Goal: Task Accomplishment & Management: Use online tool/utility

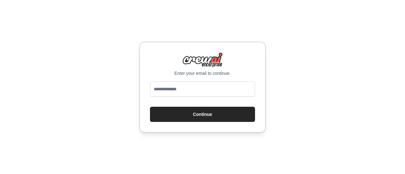
type input "**********"
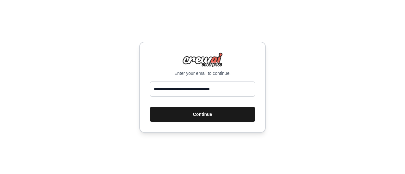
click at [188, 115] on button "Continue" at bounding box center [202, 114] width 105 height 15
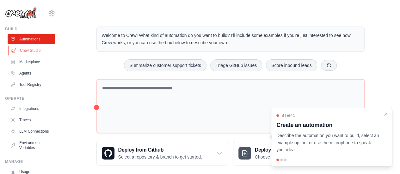
click at [35, 50] on link "Crew Studio" at bounding box center [32, 51] width 48 height 10
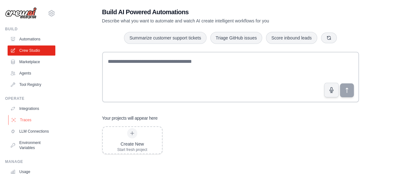
scroll to position [16, 0]
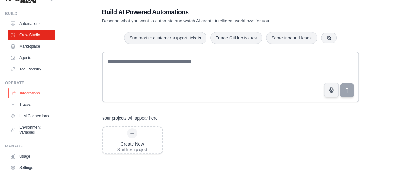
click at [34, 98] on link "Integrations" at bounding box center [32, 93] width 48 height 10
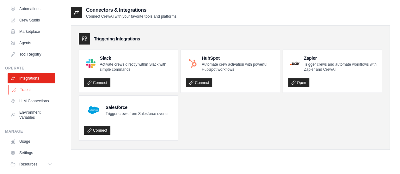
scroll to position [42, 0]
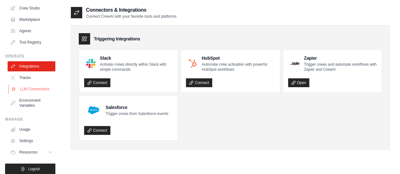
click at [20, 90] on link "LLM Connections" at bounding box center [32, 89] width 48 height 10
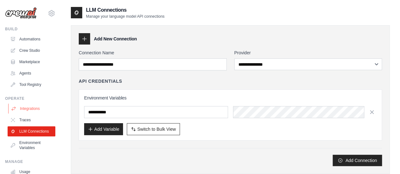
scroll to position [53, 0]
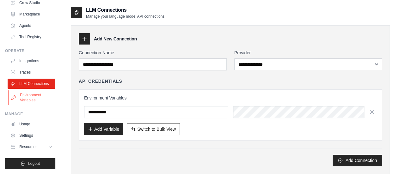
click at [38, 97] on link "Environment Variables" at bounding box center [32, 97] width 48 height 15
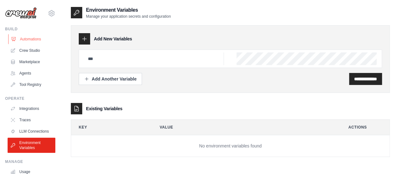
click at [32, 38] on link "Automations" at bounding box center [32, 39] width 48 height 10
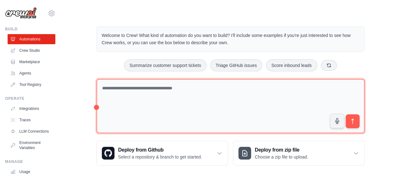
click at [172, 97] on textarea at bounding box center [230, 106] width 268 height 55
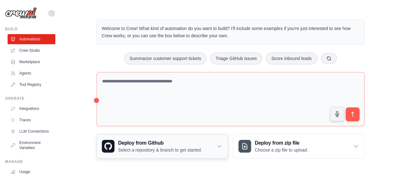
click at [164, 147] on p "Select a repository & branch to get started." at bounding box center [160, 150] width 84 height 6
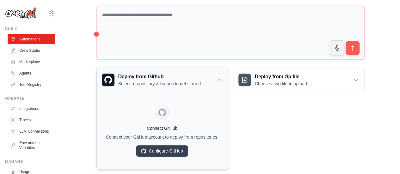
scroll to position [75, 0]
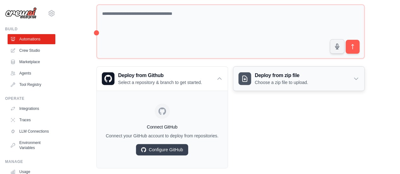
click at [274, 83] on p "Choose a zip file to upload." at bounding box center [281, 82] width 53 height 6
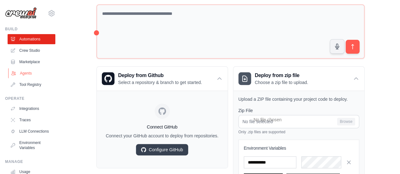
click at [27, 71] on link "Agents" at bounding box center [32, 73] width 48 height 10
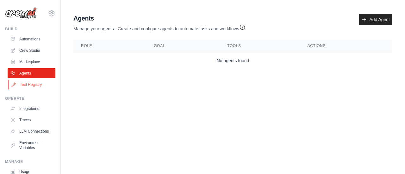
click at [28, 81] on link "Tool Registry" at bounding box center [32, 85] width 48 height 10
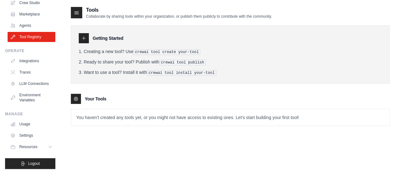
scroll to position [13, 0]
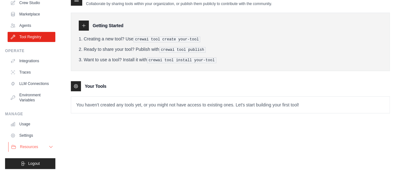
click at [40, 147] on button "Resources" at bounding box center [32, 147] width 48 height 10
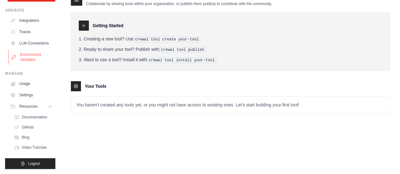
scroll to position [0, 0]
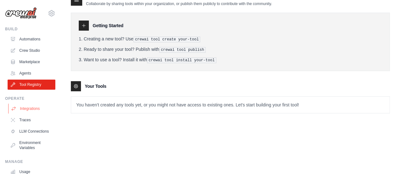
click at [34, 110] on link "Integrations" at bounding box center [32, 109] width 48 height 10
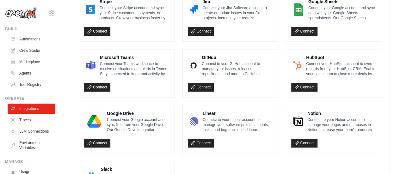
scroll to position [418, 0]
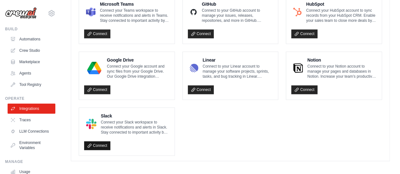
click at [99, 144] on link "Connect" at bounding box center [97, 145] width 26 height 9
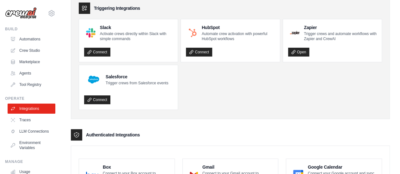
scroll to position [0, 0]
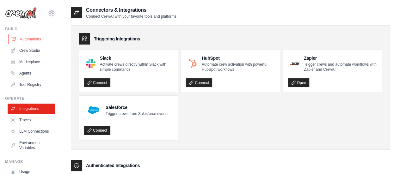
click at [25, 36] on link "Automations" at bounding box center [32, 39] width 48 height 10
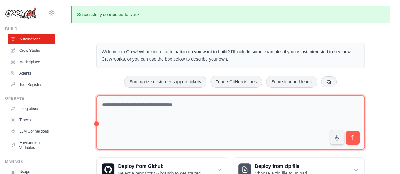
click at [141, 109] on textarea at bounding box center [230, 123] width 268 height 55
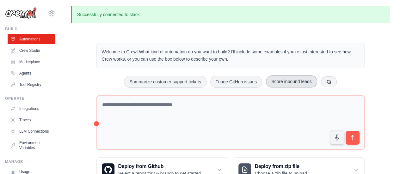
click at [283, 84] on button "Score inbound leads" at bounding box center [291, 82] width 51 height 12
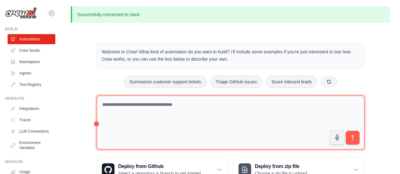
click at [208, 120] on textarea at bounding box center [230, 123] width 268 height 55
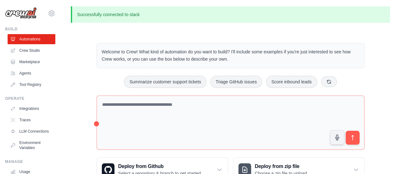
click at [352, 138] on p "Describe the automation you want to build, select an example option, or use the…" at bounding box center [328, 146] width 98 height 21
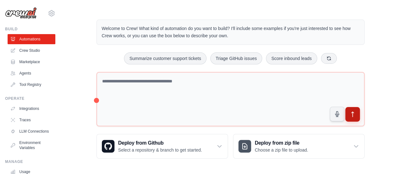
click at [351, 111] on icon "submit" at bounding box center [352, 114] width 7 height 7
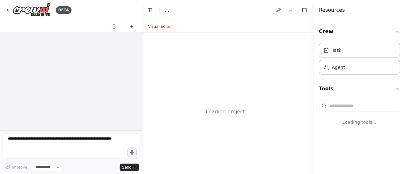
select select "****"
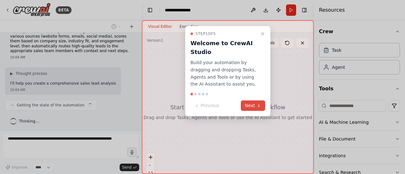
click at [249, 106] on button "Next" at bounding box center [253, 106] width 24 height 10
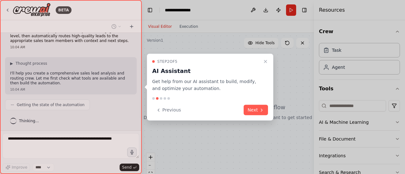
scroll to position [37, 0]
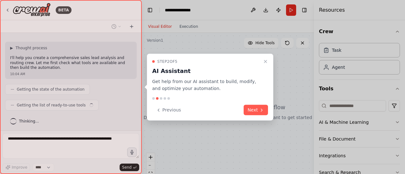
click at [249, 106] on button "Next" at bounding box center [256, 110] width 24 height 10
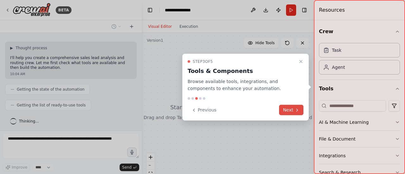
click at [290, 111] on button "Next" at bounding box center [291, 110] width 24 height 10
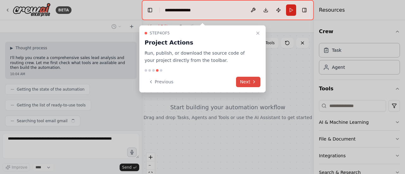
scroll to position [53, 0]
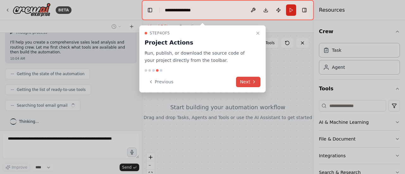
click at [254, 83] on icon at bounding box center [254, 81] width 5 height 5
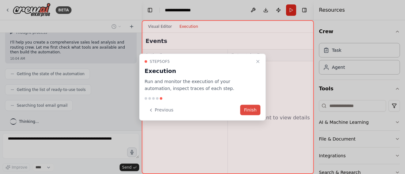
click at [256, 113] on button "Finish" at bounding box center [250, 110] width 20 height 10
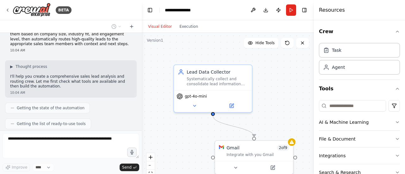
scroll to position [177, 0]
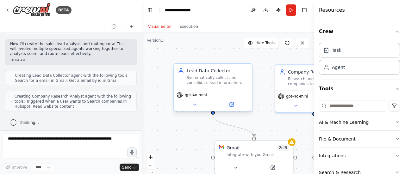
click at [203, 84] on div "Systematically collect and consolidate lead information from various sources in…" at bounding box center [217, 80] width 61 height 10
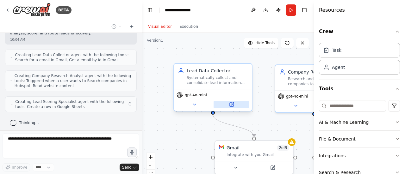
click at [230, 104] on icon at bounding box center [232, 105] width 4 height 4
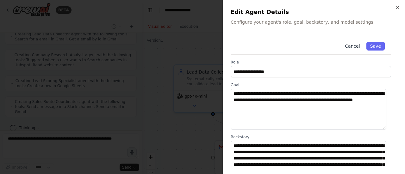
scroll to position [255, 0]
click at [346, 44] on button "Cancel" at bounding box center [352, 46] width 22 height 9
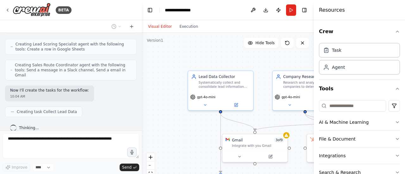
scroll to position [271, 0]
